Goal: Task Accomplishment & Management: Complete application form

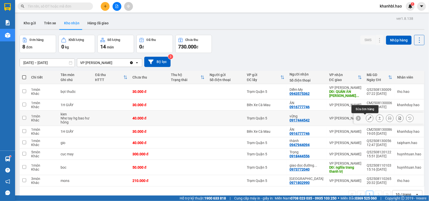
click at [367, 119] on button at bounding box center [369, 118] width 7 height 9
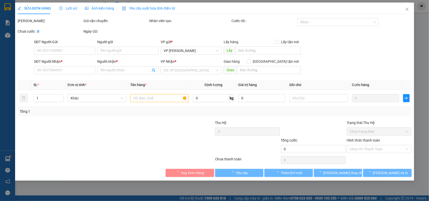
type input "0917444542"
type input "vững"
type input "40.000"
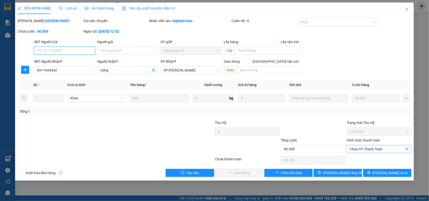
click at [365, 150] on span "Chọn HT Thanh Toán" at bounding box center [379, 150] width 59 height 8
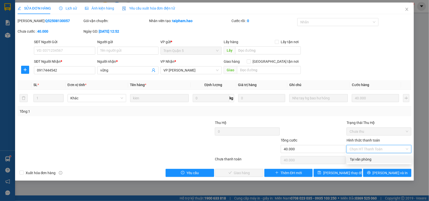
click at [366, 158] on div "Tại văn phòng" at bounding box center [379, 160] width 59 height 6
type input "0"
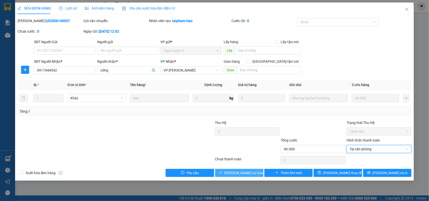
drag, startPoint x: 242, startPoint y: 175, endPoint x: 244, endPoint y: 172, distance: 3.0
click at [243, 175] on span "Lưu và Giao hàng" at bounding box center [249, 173] width 48 height 6
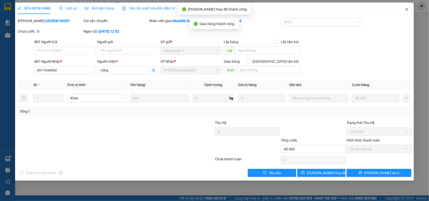
click at [408, 9] on icon "close" at bounding box center [407, 9] width 3 height 3
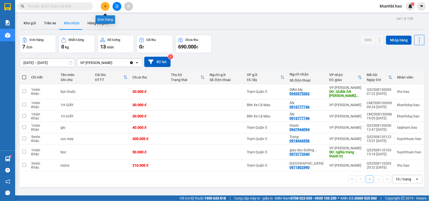
click at [107, 7] on button at bounding box center [105, 6] width 9 height 9
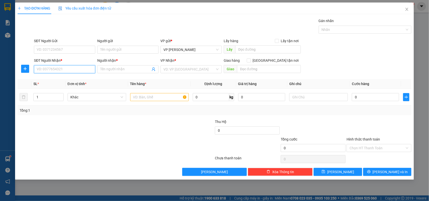
click at [77, 71] on input "SĐT Người Nhận *" at bounding box center [64, 69] width 61 height 8
type input "0903986388"
click at [121, 69] on input "Người nhận *" at bounding box center [125, 70] width 50 height 6
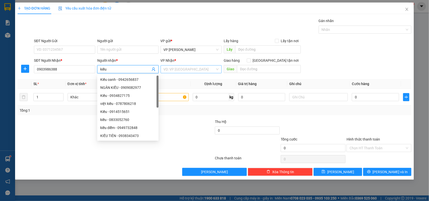
type input "kiều"
click at [185, 66] on input "search" at bounding box center [190, 70] width 52 height 8
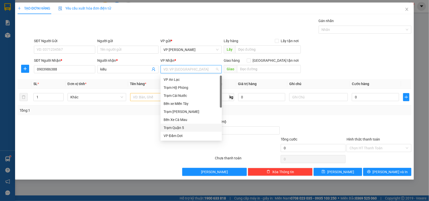
drag, startPoint x: 181, startPoint y: 129, endPoint x: 174, endPoint y: 116, distance: 15.6
click at [181, 128] on div "Trạm Quận 5" at bounding box center [191, 128] width 55 height 6
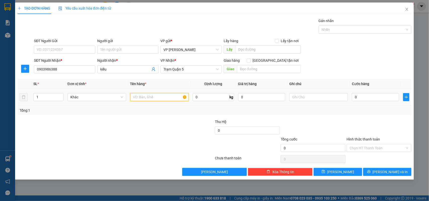
click at [154, 98] on input "text" at bounding box center [159, 97] width 59 height 8
type input "boc"
click at [373, 94] on input "0" at bounding box center [375, 97] width 47 height 8
type input "004"
type input "4"
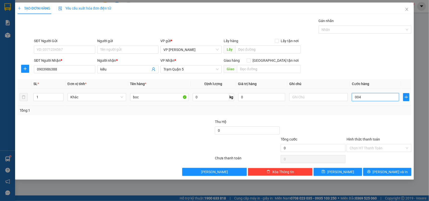
type input "4"
type input "0.040"
type input "40"
click at [398, 177] on div "TẠO ĐƠN HÀNG Yêu cầu xuất hóa đơn điện tử Transit Pickup Surcharge Ids Transit …" at bounding box center [214, 91] width 399 height 177
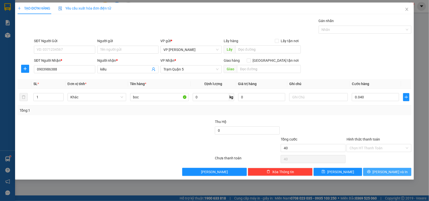
type input "40.000"
click at [396, 170] on span "[PERSON_NAME] và In" at bounding box center [390, 172] width 35 height 6
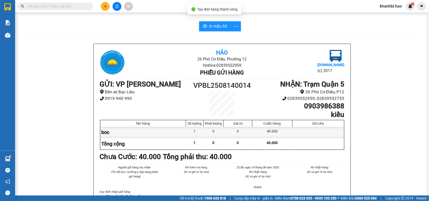
click at [213, 23] on span "In mẫu A5" at bounding box center [218, 26] width 18 height 6
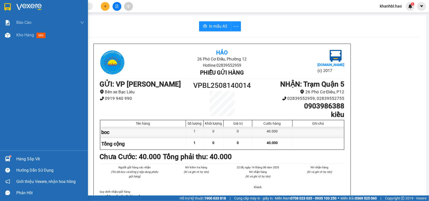
click at [12, 7] on div at bounding box center [44, 8] width 88 height 16
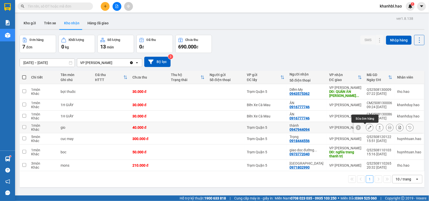
click at [368, 128] on icon at bounding box center [370, 128] width 4 height 4
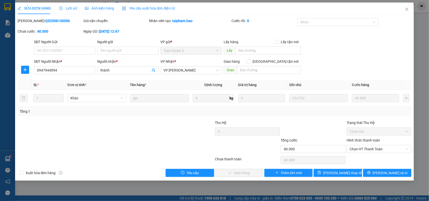
click at [83, 1] on div "SỬA ĐƠN HÀNG Lịch sử Ảnh kiện hàng Yêu cầu xuất hóa đơn điện tử Total Paid Fee …" at bounding box center [214, 100] width 429 height 201
click at [97, 8] on span "Ảnh kiện hàng" at bounding box center [99, 8] width 29 height 4
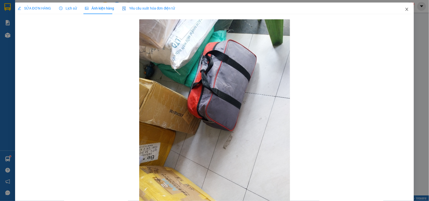
click at [405, 7] on icon "close" at bounding box center [407, 9] width 4 height 4
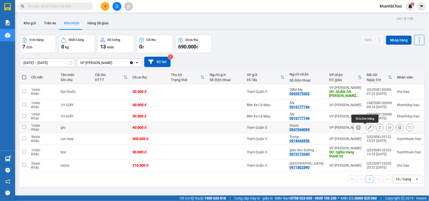
click at [369, 128] on div at bounding box center [370, 128] width 8 height 8
click at [367, 128] on button at bounding box center [369, 127] width 7 height 9
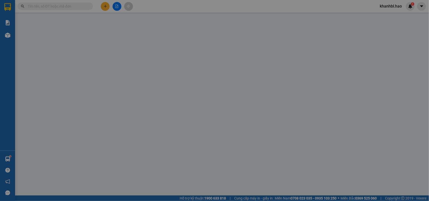
type input "0947944094"
type input "thành"
type input "40.000"
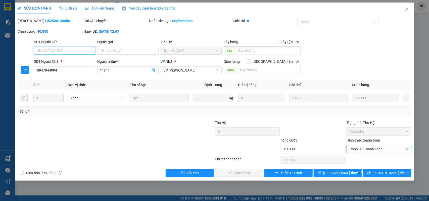
drag, startPoint x: 371, startPoint y: 149, endPoint x: 368, endPoint y: 153, distance: 5.0
click at [370, 149] on span "Chọn HT Thanh Toán" at bounding box center [379, 150] width 59 height 8
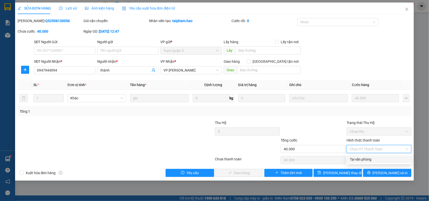
click at [367, 156] on div "Tại văn phòng" at bounding box center [379, 160] width 65 height 8
type input "0"
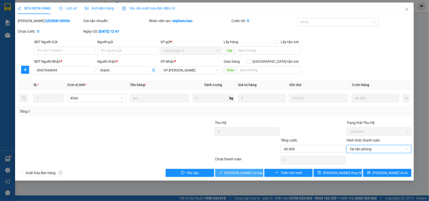
click at [251, 171] on span "Lưu và Giao hàng" at bounding box center [249, 173] width 48 height 6
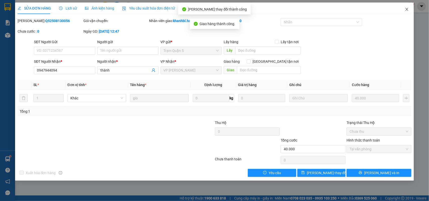
click at [407, 9] on icon "close" at bounding box center [407, 9] width 4 height 4
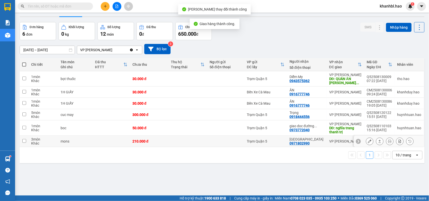
scroll to position [23, 0]
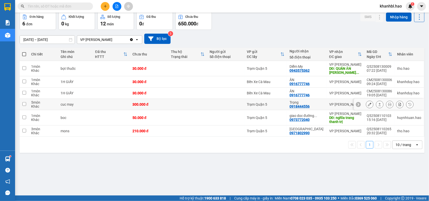
click at [368, 104] on icon at bounding box center [370, 105] width 4 height 4
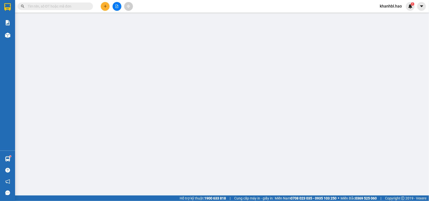
type input "0918444556"
type input "Trọng"
type input "300.000"
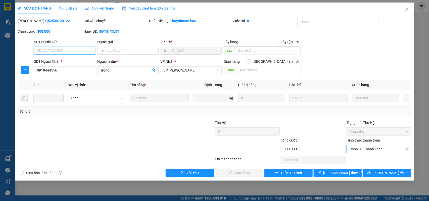
click at [378, 153] on span "Chọn HT Thanh Toán" at bounding box center [379, 150] width 59 height 8
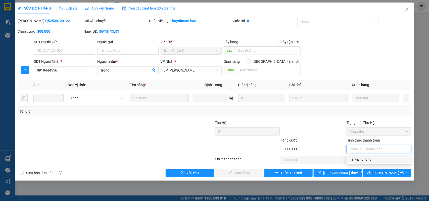
click at [366, 162] on div "Tại văn phòng" at bounding box center [379, 160] width 59 height 6
type input "0"
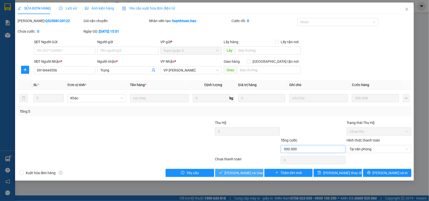
drag, startPoint x: 248, startPoint y: 175, endPoint x: 294, endPoint y: 149, distance: 53.6
click at [248, 173] on span "Lưu và Giao hàng" at bounding box center [249, 173] width 48 height 6
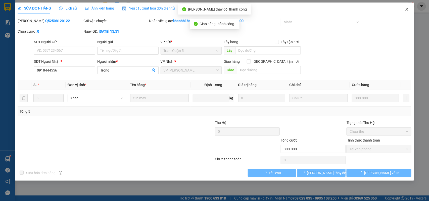
click at [406, 10] on icon "close" at bounding box center [407, 9] width 4 height 4
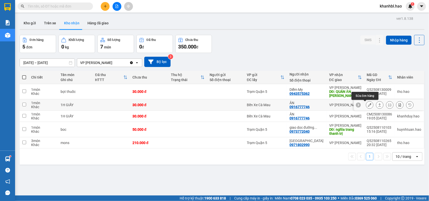
click at [368, 104] on icon at bounding box center [370, 105] width 4 height 4
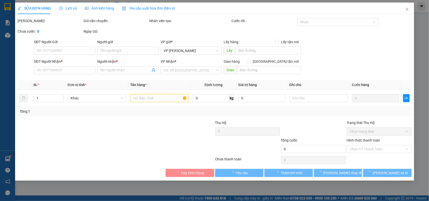
type input "0916777746"
type input "ÂN"
type input "30.000"
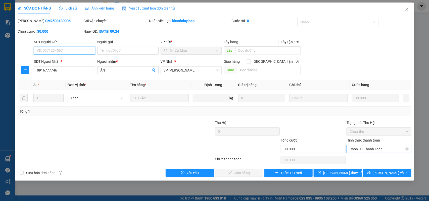
click at [374, 147] on span "Chọn HT Thanh Toán" at bounding box center [379, 150] width 59 height 8
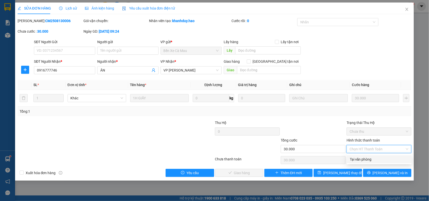
click at [370, 158] on div "Tại văn phòng" at bounding box center [379, 160] width 59 height 6
type input "0"
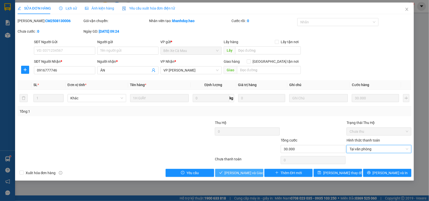
click at [248, 175] on span "Lưu và Giao hàng" at bounding box center [249, 173] width 48 height 6
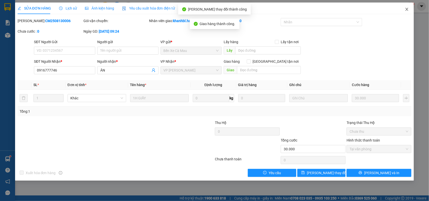
click at [409, 8] on icon "close" at bounding box center [407, 9] width 4 height 4
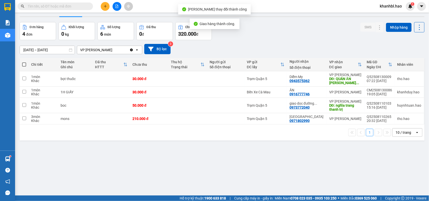
scroll to position [23, 0]
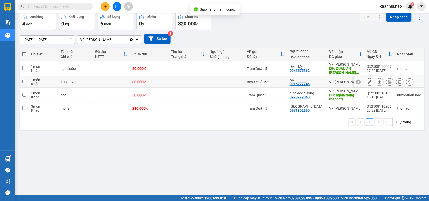
click at [368, 82] on icon at bounding box center [370, 82] width 4 height 4
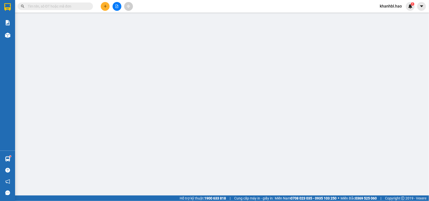
type input "0916777746"
type input "ÂN"
type input "30.000"
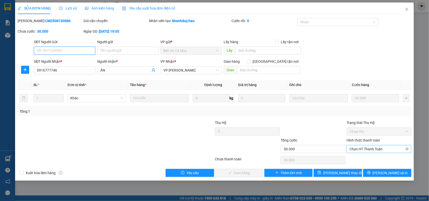
click at [372, 150] on span "Chọn HT Thanh Toán" at bounding box center [379, 150] width 59 height 8
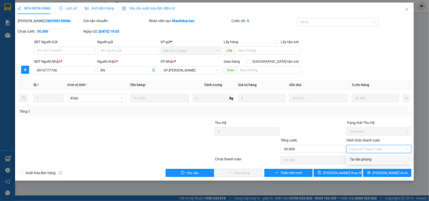
drag, startPoint x: 369, startPoint y: 159, endPoint x: 292, endPoint y: 163, distance: 78.0
click at [369, 159] on div "Tại văn phòng" at bounding box center [379, 160] width 59 height 6
type input "0"
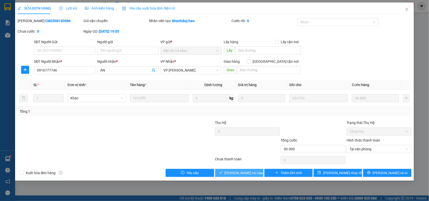
click at [244, 174] on span "Lưu và Giao hàng" at bounding box center [249, 173] width 48 height 6
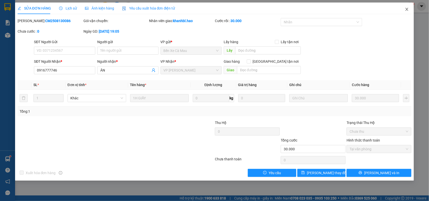
click at [409, 8] on icon "close" at bounding box center [407, 9] width 4 height 4
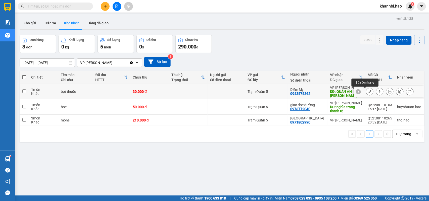
click at [368, 92] on icon at bounding box center [370, 92] width 4 height 4
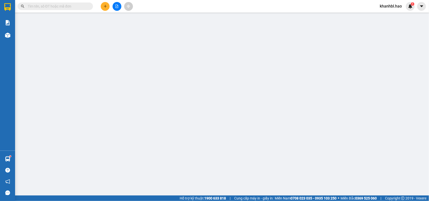
type input "0943575362"
type input "Diễm My"
type input "QUÁN ĂN MINH KHẢI STRANG"
type input "30.000"
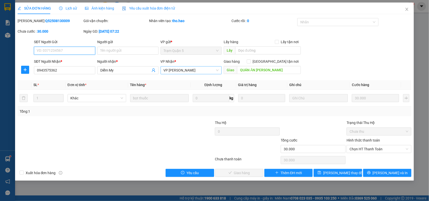
click at [188, 70] on span "VP [PERSON_NAME]" at bounding box center [191, 71] width 55 height 8
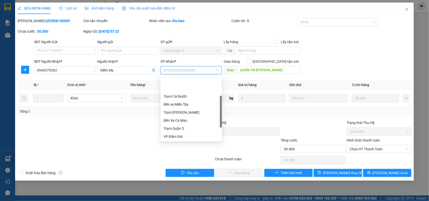
scroll to position [24, 0]
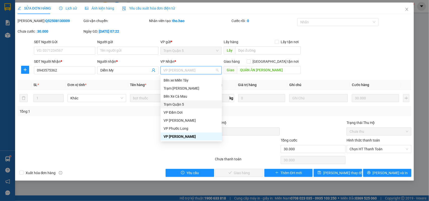
click at [182, 105] on div "Trạm Quận 5" at bounding box center [191, 105] width 55 height 6
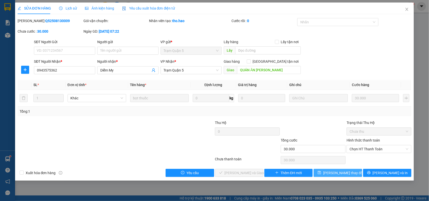
click at [339, 175] on span "[PERSON_NAME] thay đổi" at bounding box center [343, 173] width 40 height 6
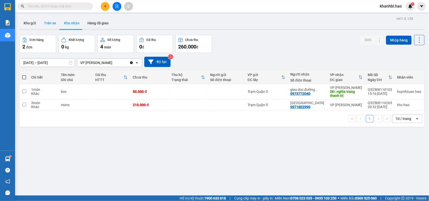
click at [51, 25] on button "Trên xe" at bounding box center [50, 23] width 20 height 12
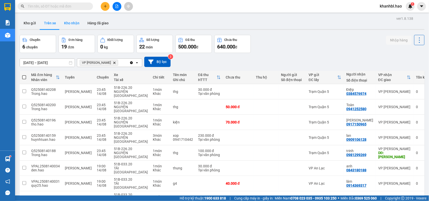
click at [78, 19] on button "Kho nhận" at bounding box center [71, 23] width 23 height 12
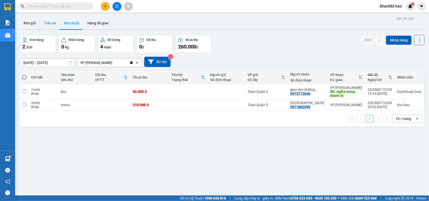
click at [49, 23] on button "Trên xe" at bounding box center [50, 23] width 20 height 12
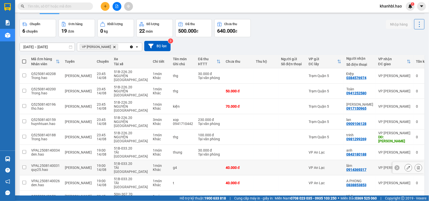
scroll to position [31, 0]
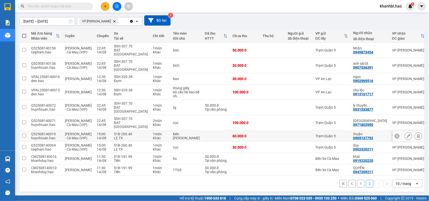
scroll to position [51, 0]
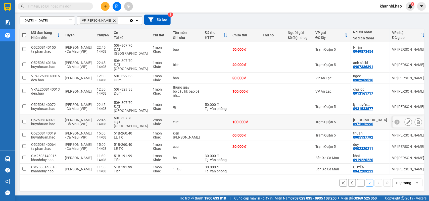
click at [406, 118] on button at bounding box center [408, 122] width 7 height 9
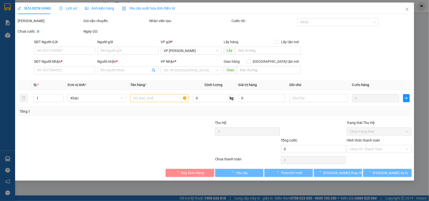
type input "0971802990"
type input "[GEOGRAPHIC_DATA]"
type input "100.000"
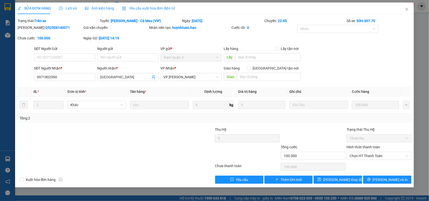
click at [71, 8] on span "Lịch sử" at bounding box center [68, 8] width 18 height 4
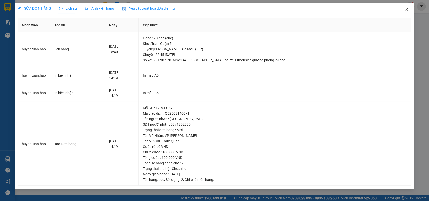
click at [407, 8] on icon "close" at bounding box center [407, 9] width 4 height 4
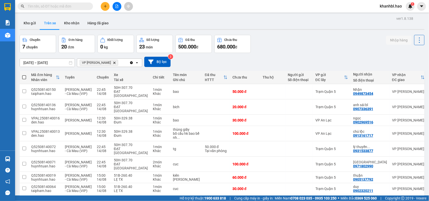
click at [29, 16] on div "ver 1.8.138 Kho gửi Trên xe Kho nhận Hàng đã giao Chuyến 7 chuyến Đơn hàng 20 đ…" at bounding box center [222, 125] width 409 height 220
click at [29, 18] on button "Kho gửi" at bounding box center [30, 23] width 20 height 12
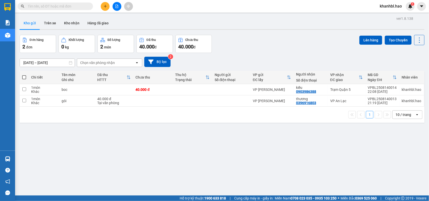
click at [25, 77] on span at bounding box center [24, 77] width 4 height 4
click at [24, 75] on input "checkbox" at bounding box center [24, 75] width 0 height 0
checkbox input "true"
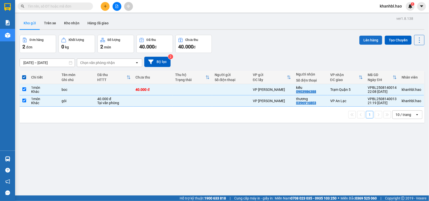
click at [367, 40] on button "Lên hàng" at bounding box center [370, 40] width 23 height 9
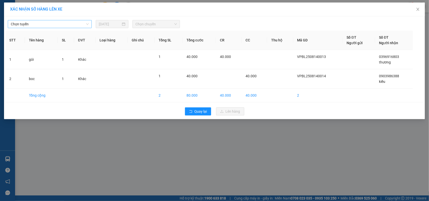
drag, startPoint x: 47, startPoint y: 24, endPoint x: 41, endPoint y: 23, distance: 5.4
click at [44, 24] on span "Chọn tuyến" at bounding box center [50, 24] width 78 height 8
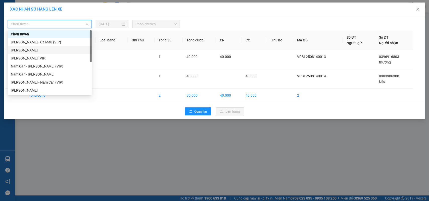
click at [22, 48] on div "[PERSON_NAME]" at bounding box center [50, 51] width 78 height 6
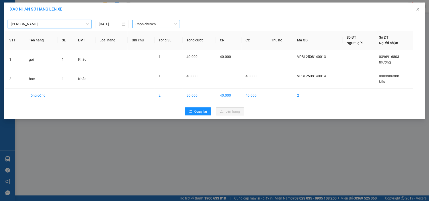
click at [155, 23] on span "Chọn chuyến" at bounding box center [155, 24] width 41 height 8
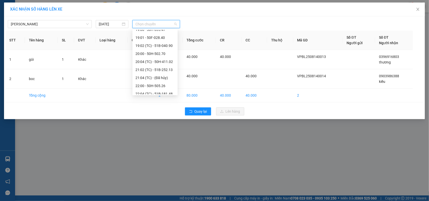
scroll to position [63, 0]
click at [159, 52] on div "20:00 - 50H-502.70" at bounding box center [154, 52] width 39 height 6
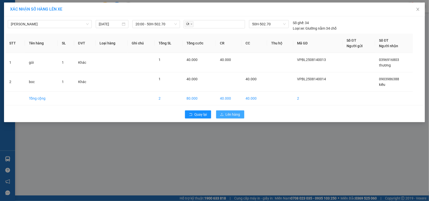
click at [232, 112] on button "Lên hàng" at bounding box center [230, 115] width 28 height 8
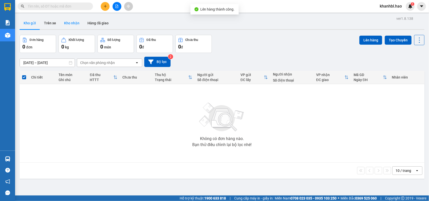
click at [68, 23] on button "Kho nhận" at bounding box center [71, 23] width 23 height 12
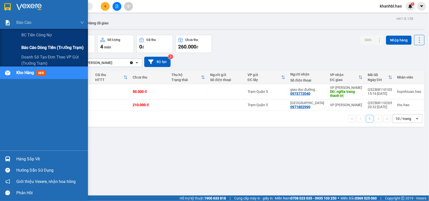
click at [39, 47] on span "Báo cáo dòng tiền (trưởng trạm)" at bounding box center [52, 47] width 62 height 6
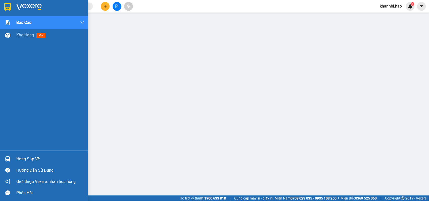
click at [12, 10] on div at bounding box center [44, 8] width 88 height 16
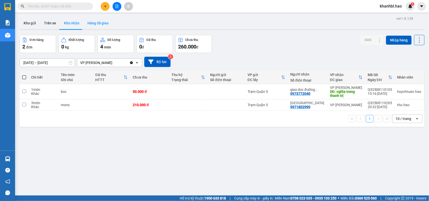
click at [94, 21] on button "Hàng đã giao" at bounding box center [97, 23] width 29 height 12
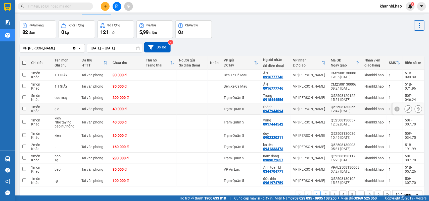
scroll to position [27, 0]
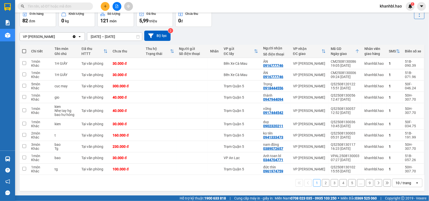
click at [322, 183] on button "2" at bounding box center [326, 183] width 8 height 8
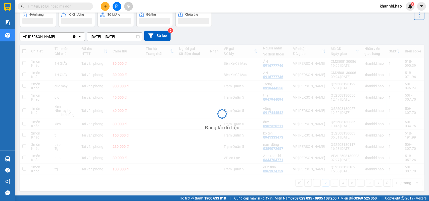
scroll to position [23, 0]
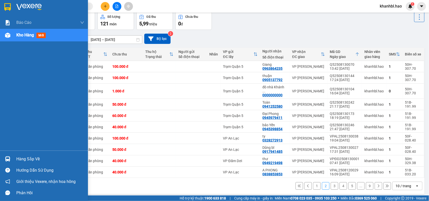
click at [10, 8] on img at bounding box center [7, 7] width 7 height 8
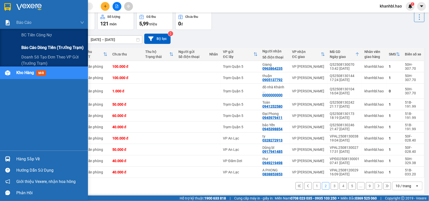
click at [33, 46] on span "Báo cáo dòng tiền (trưởng trạm)" at bounding box center [52, 47] width 62 height 6
